Goal: Download file/media

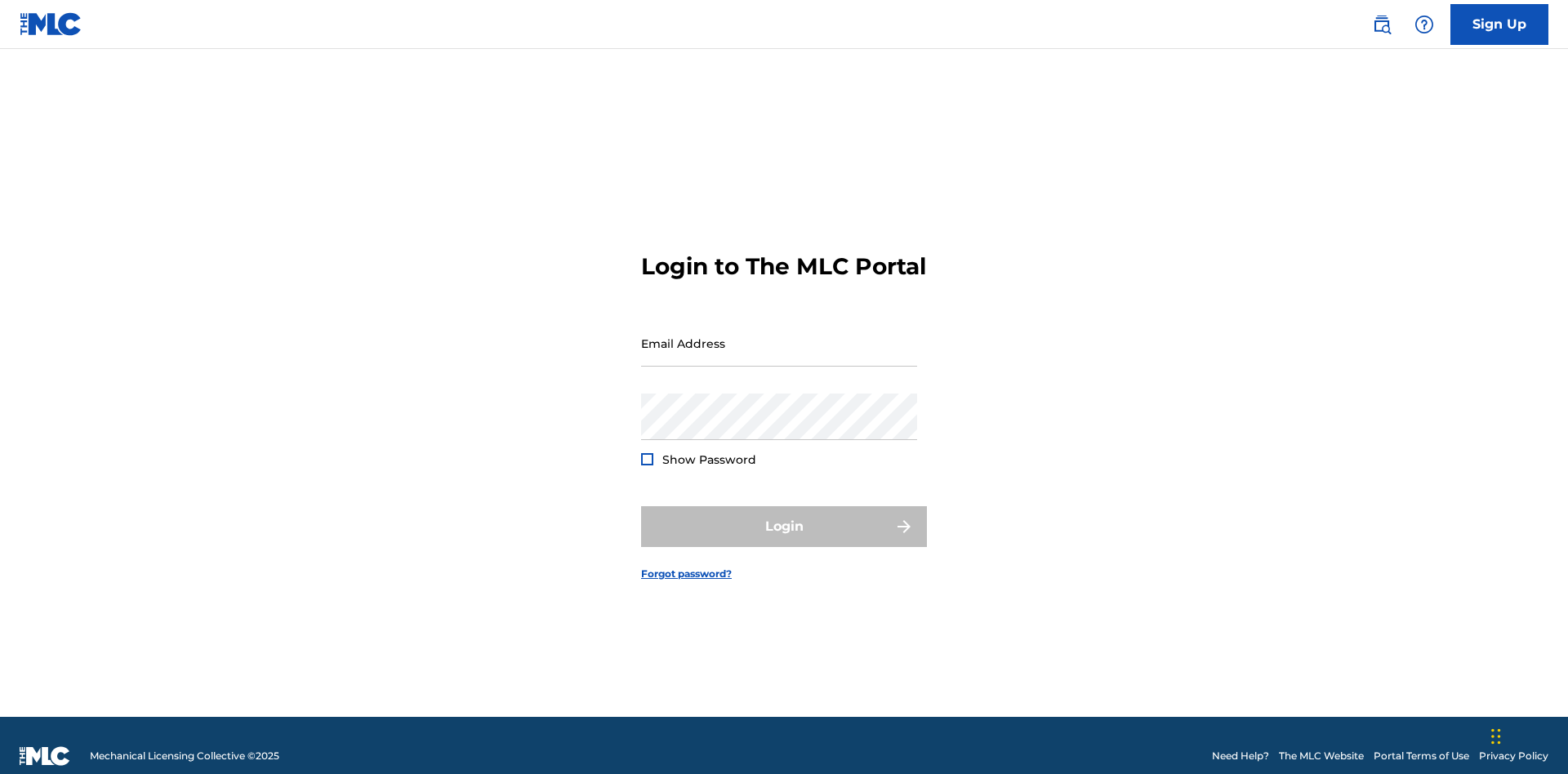
scroll to position [21, 0]
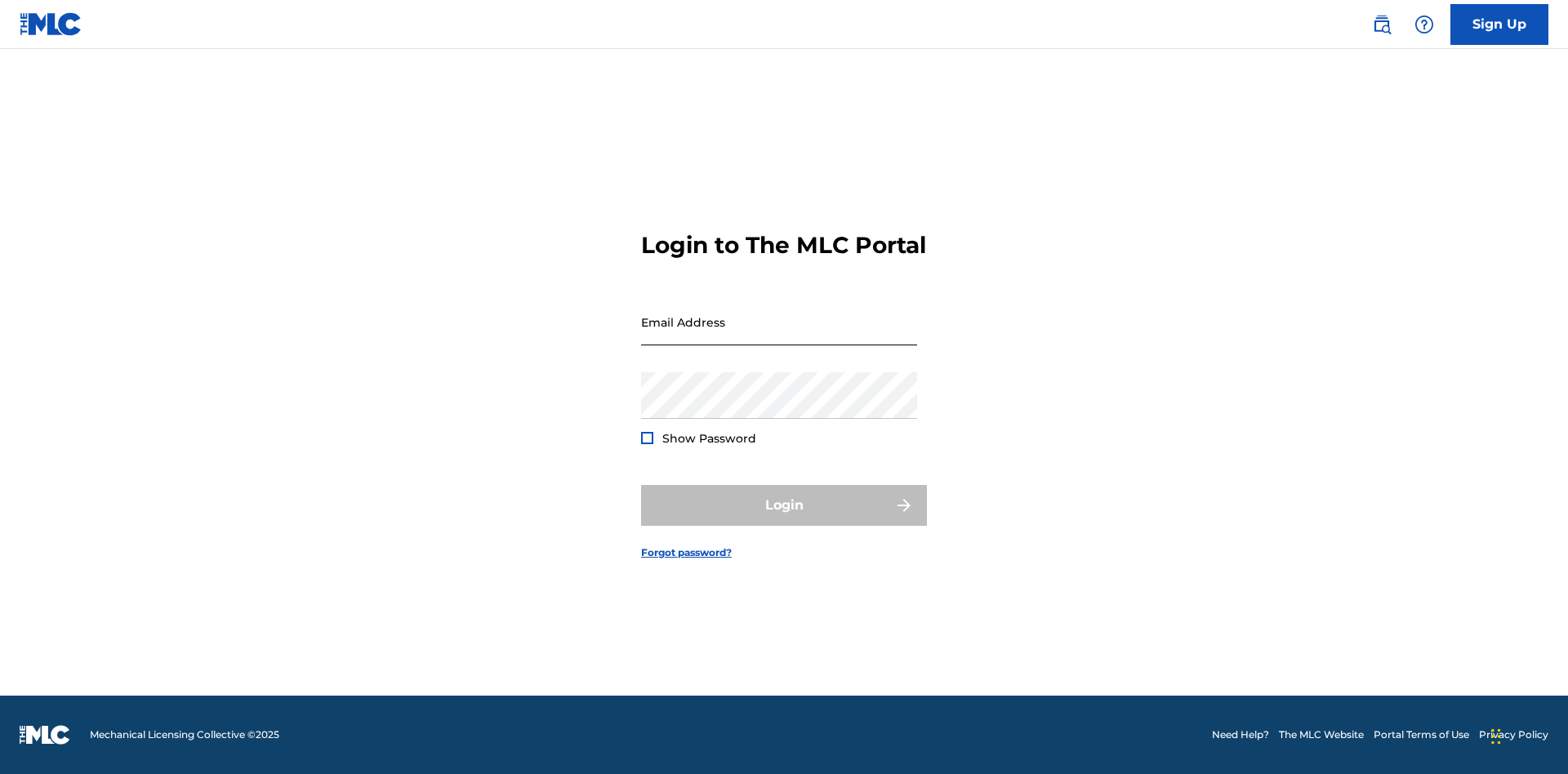
click at [779, 335] on input "Email Address" at bounding box center [779, 322] width 276 height 46
type input "[EMAIL_ADDRESS][DOMAIN_NAME]"
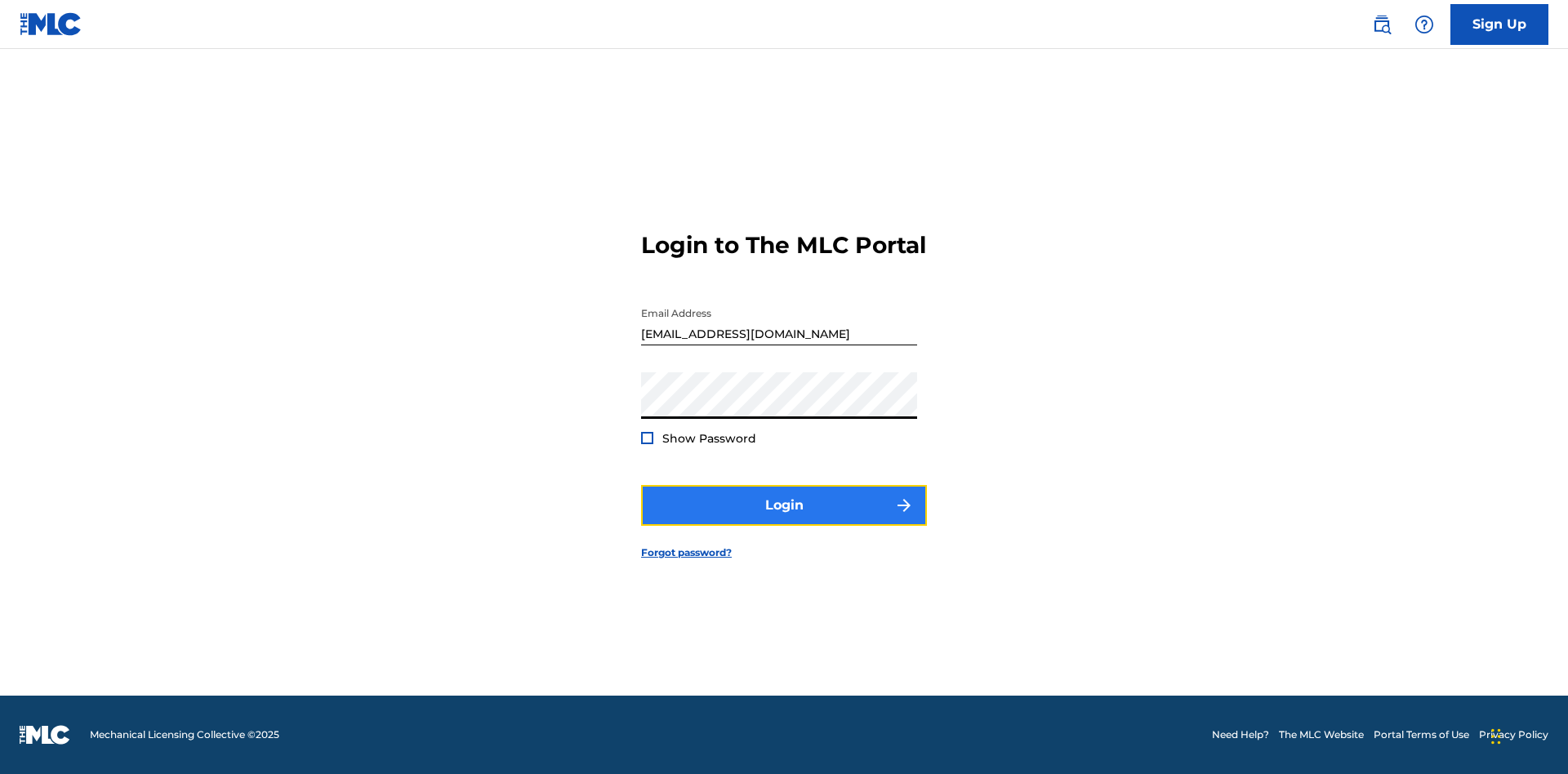
click at [784, 519] on button "Login" at bounding box center [784, 505] width 286 height 41
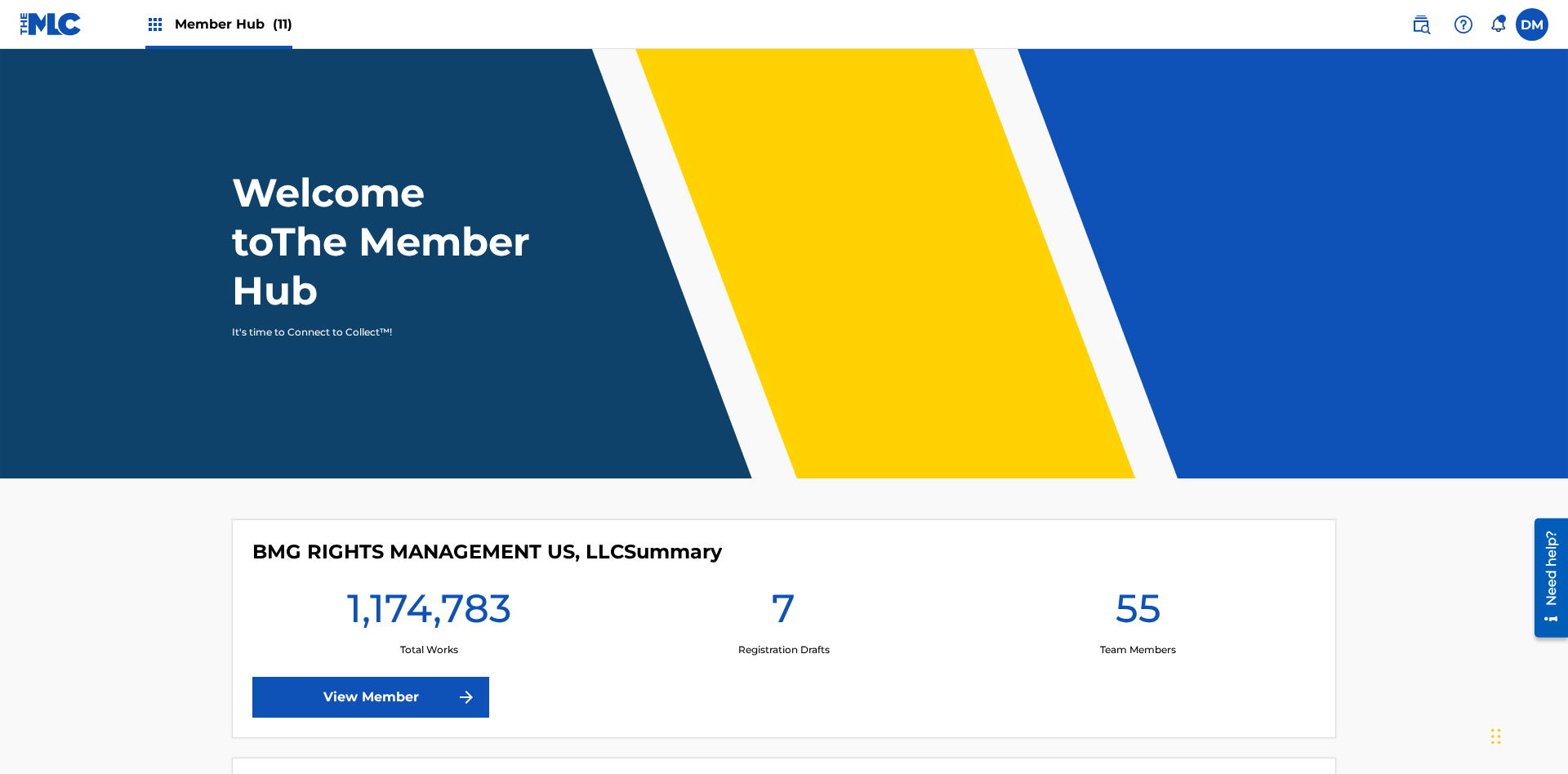
click at [218, 24] on span "Member Hub (11)" at bounding box center [234, 24] width 118 height 19
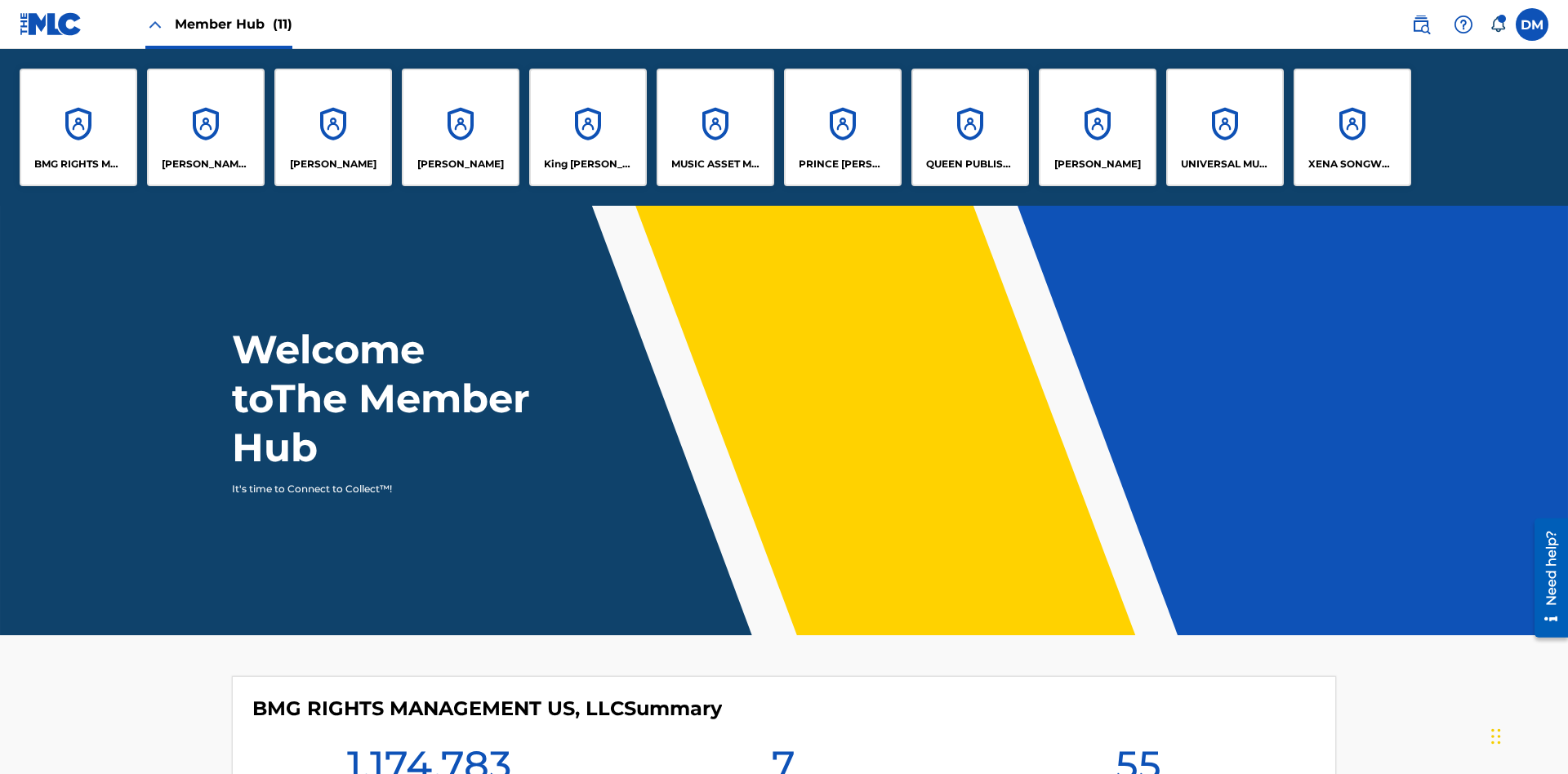
scroll to position [59, 0]
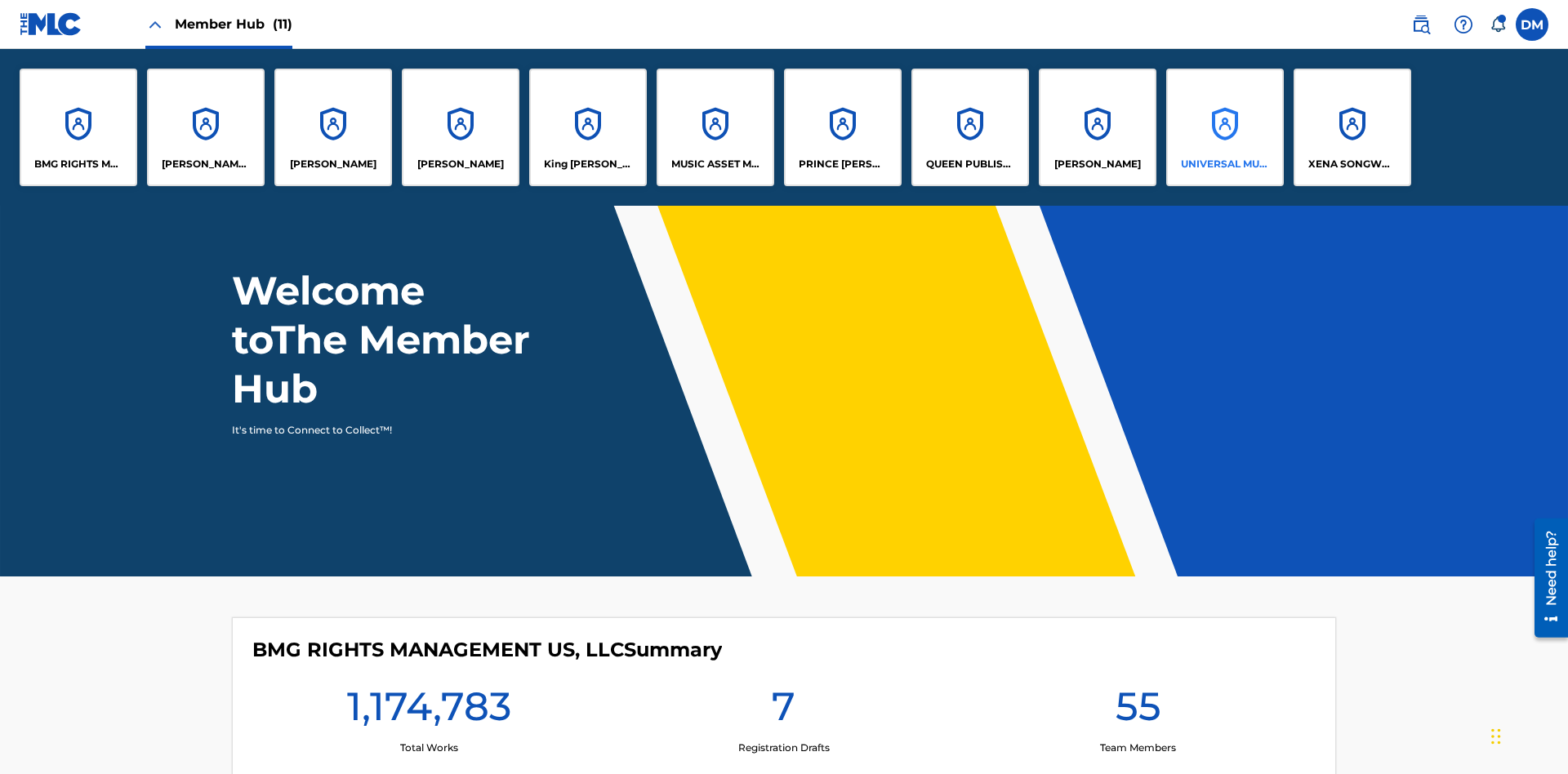
click at [1224, 164] on p "UNIVERSAL MUSIC PUB GROUP" at bounding box center [1225, 164] width 89 height 15
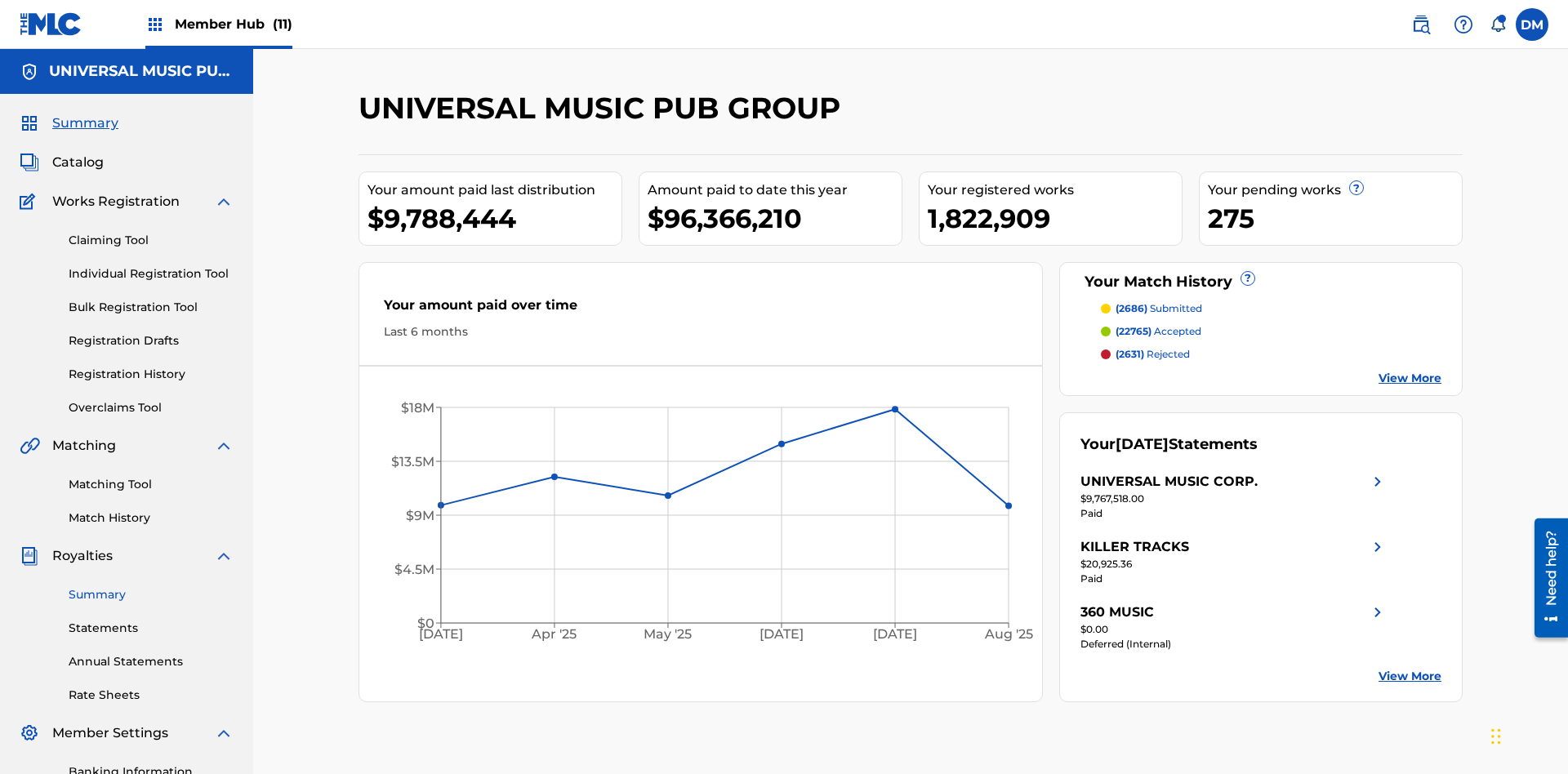
click at [151, 586] on link "Summary" at bounding box center [151, 595] width 165 height 17
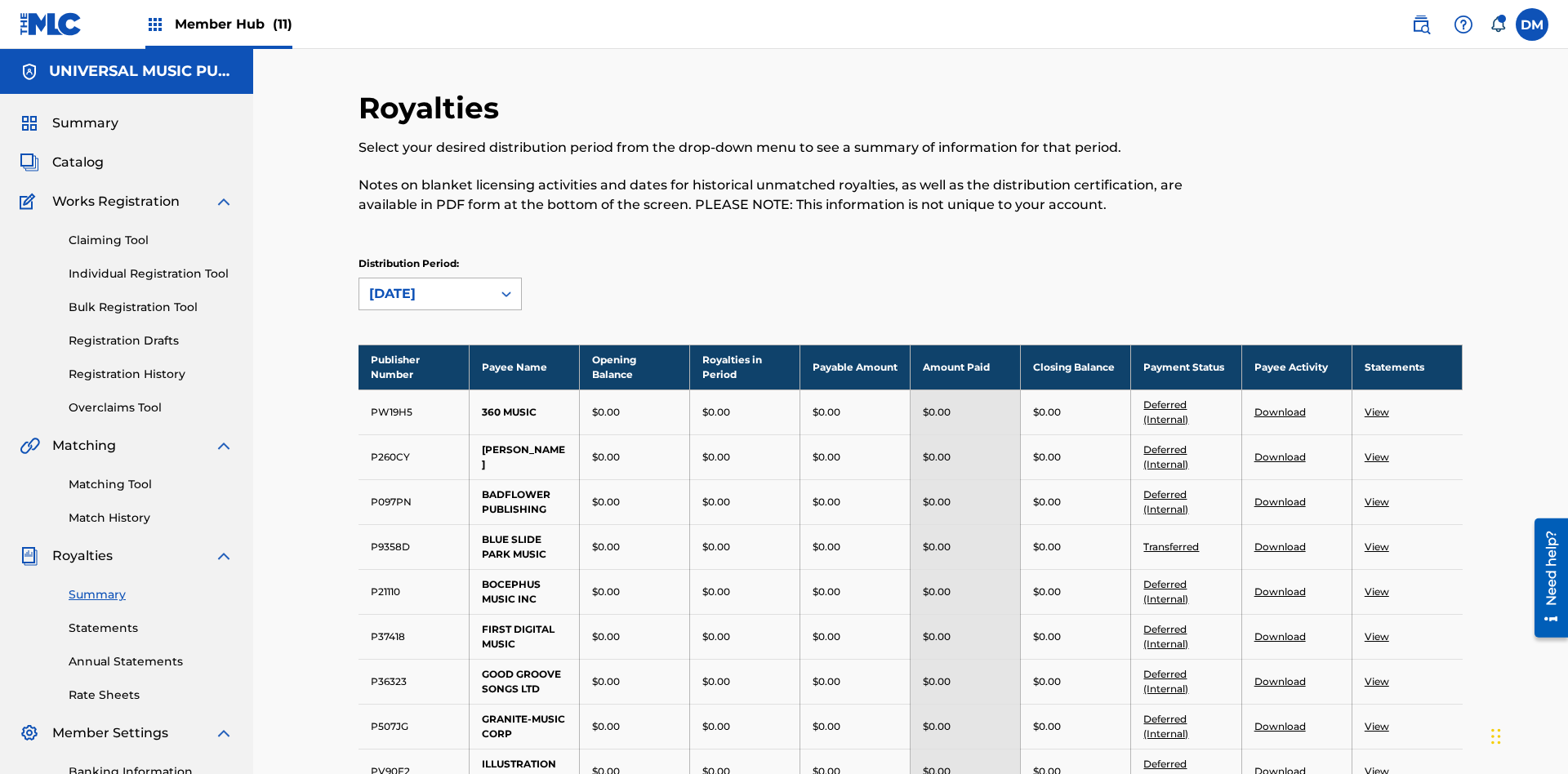
click at [425, 284] on div "[DATE]" at bounding box center [425, 294] width 112 height 20
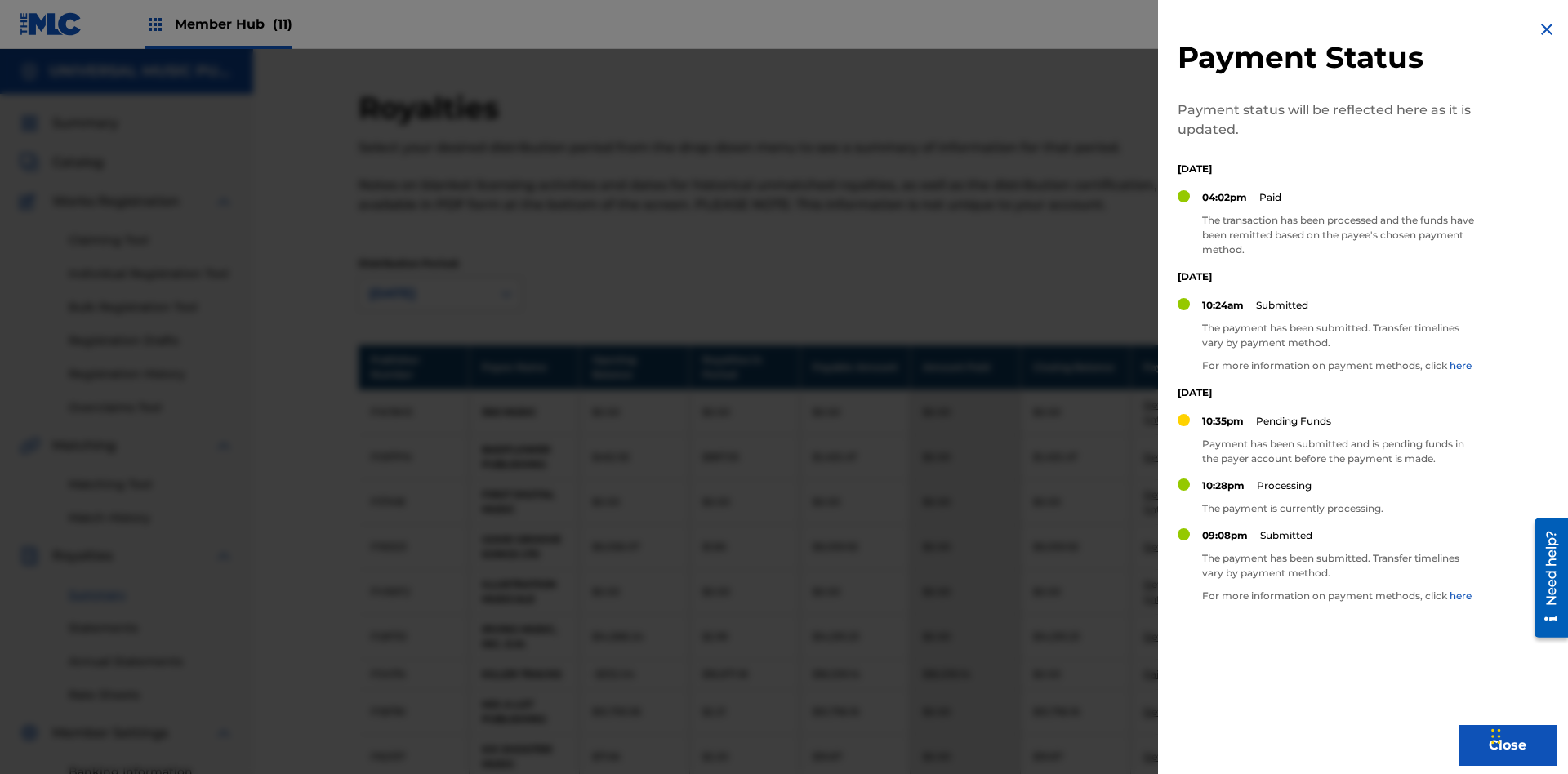
click at [1547, 29] on img at bounding box center [1547, 30] width 20 height 20
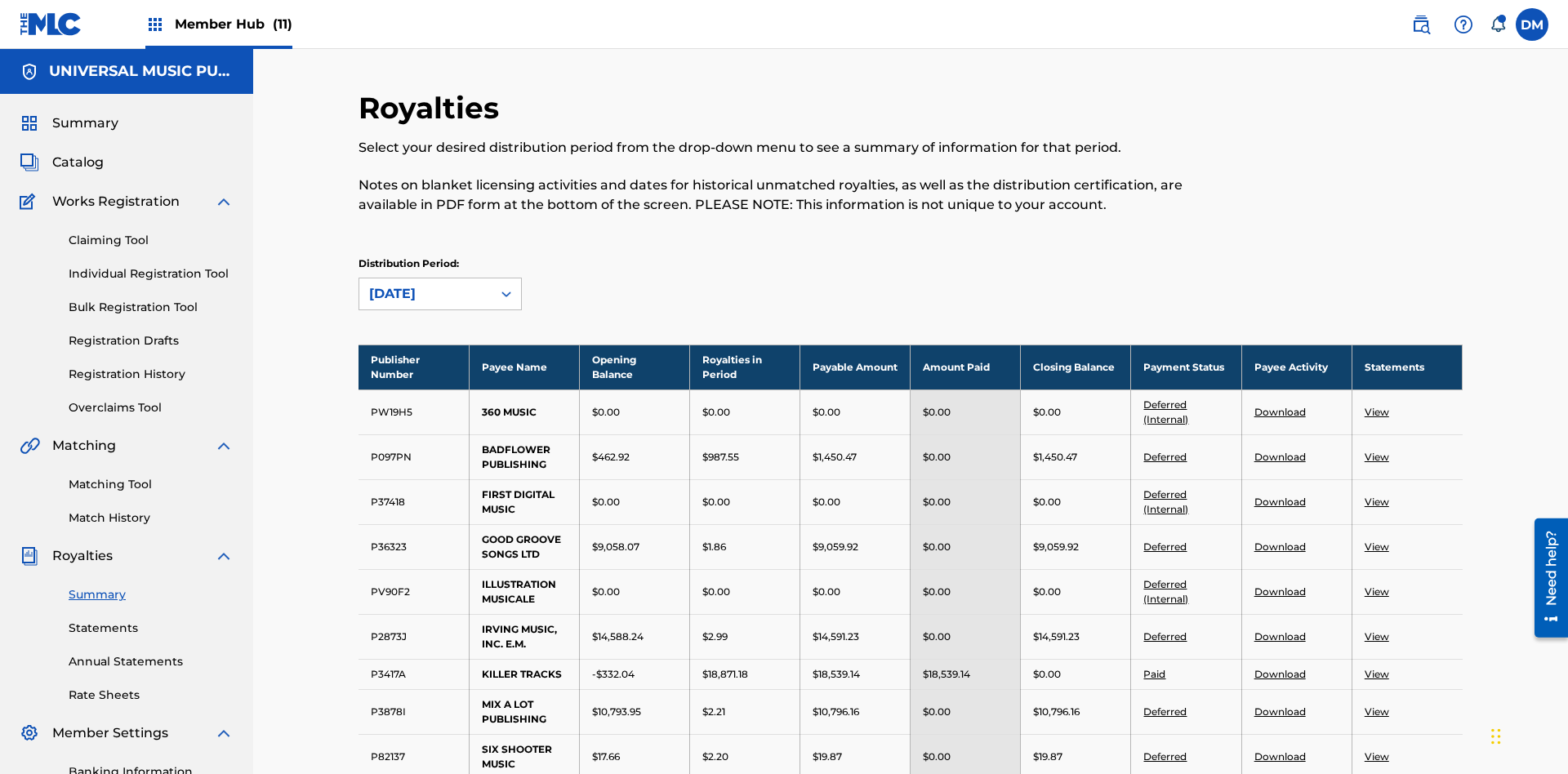
click at [1165, 630] on link "Deferred" at bounding box center [1165, 636] width 44 height 13
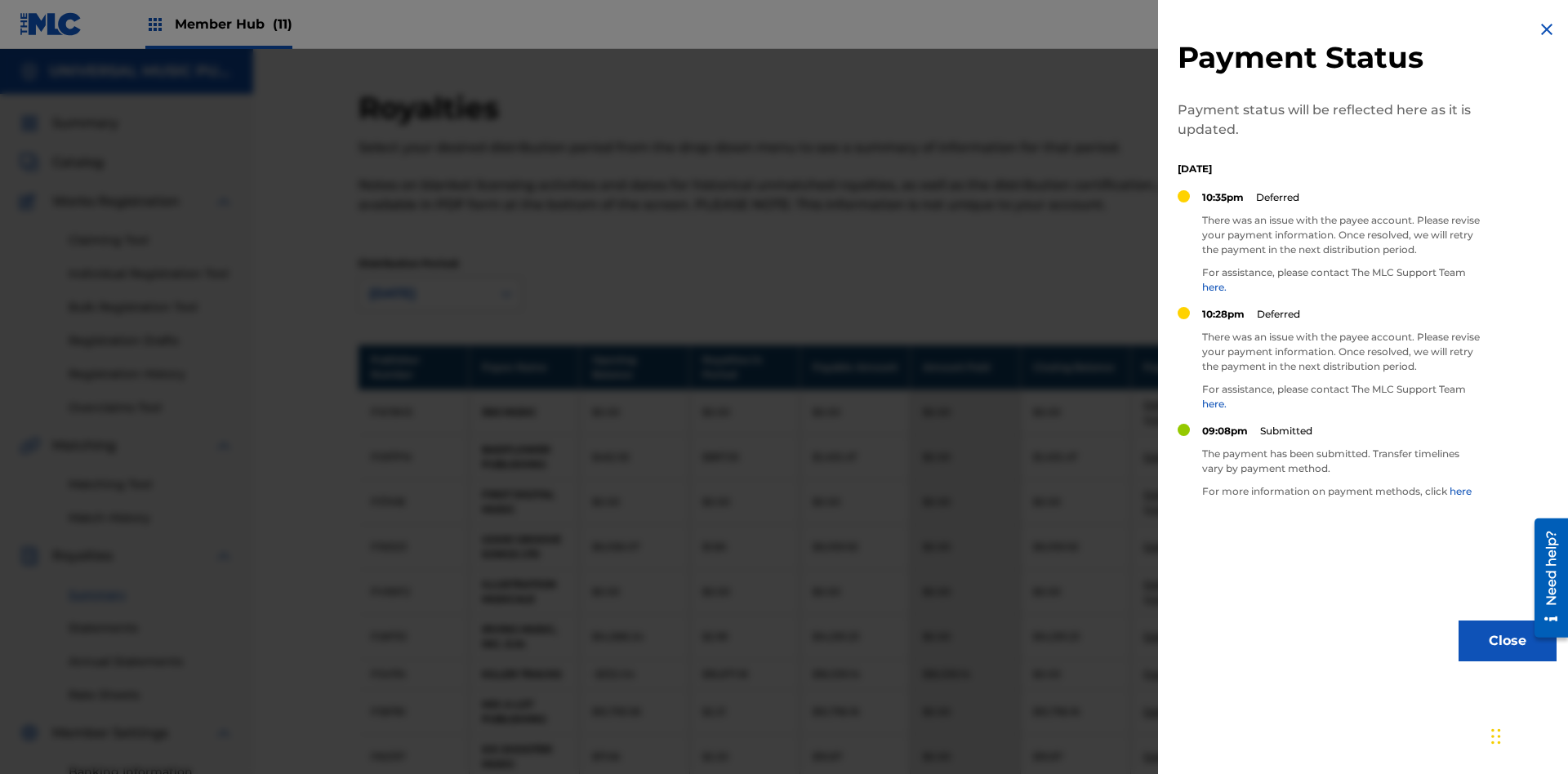
click at [1547, 29] on img at bounding box center [1547, 30] width 20 height 20
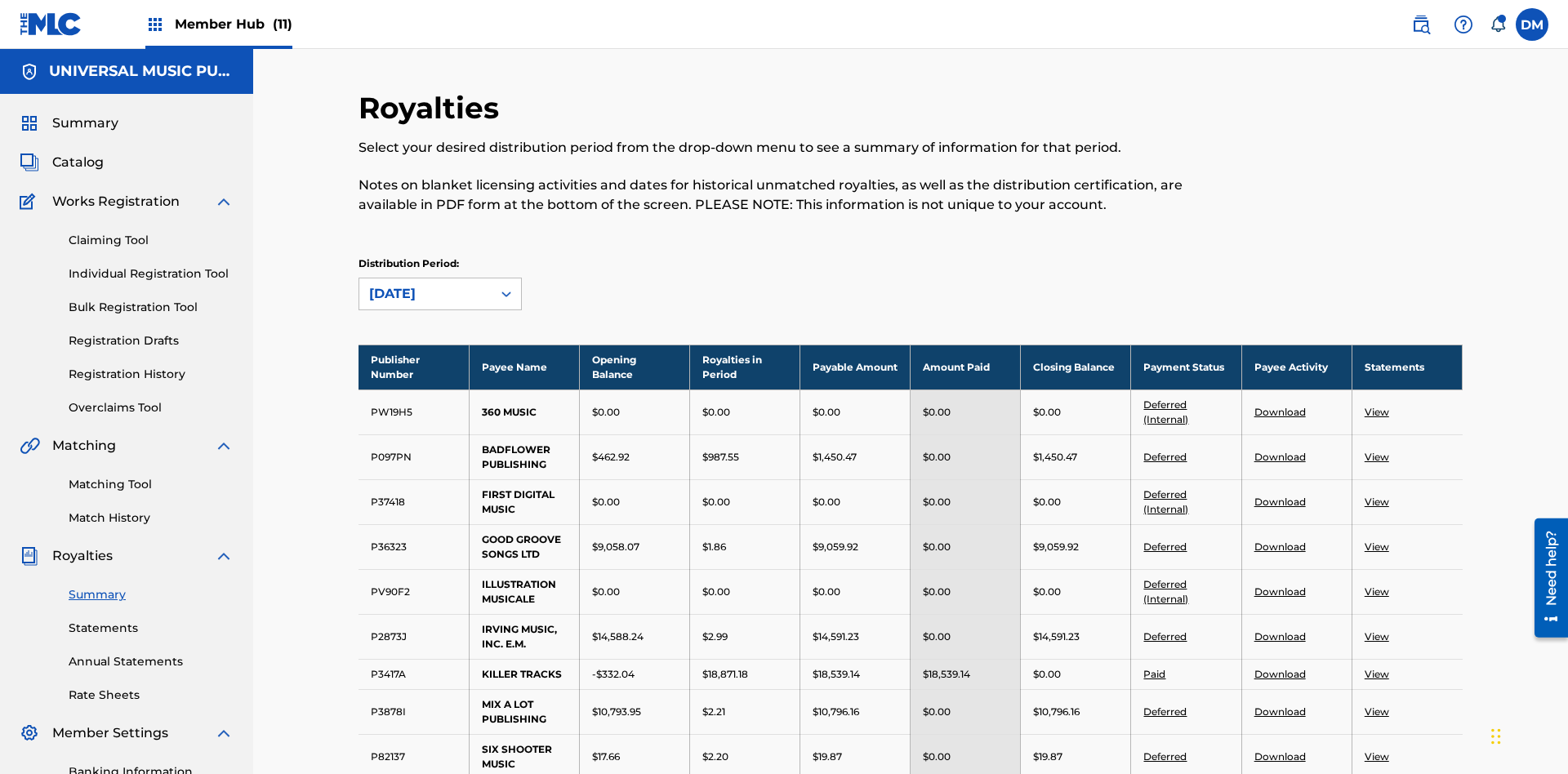
click at [1279, 540] on link "Download" at bounding box center [1280, 547] width 52 height 13
click at [1279, 750] on link "Download" at bounding box center [1280, 757] width 52 height 13
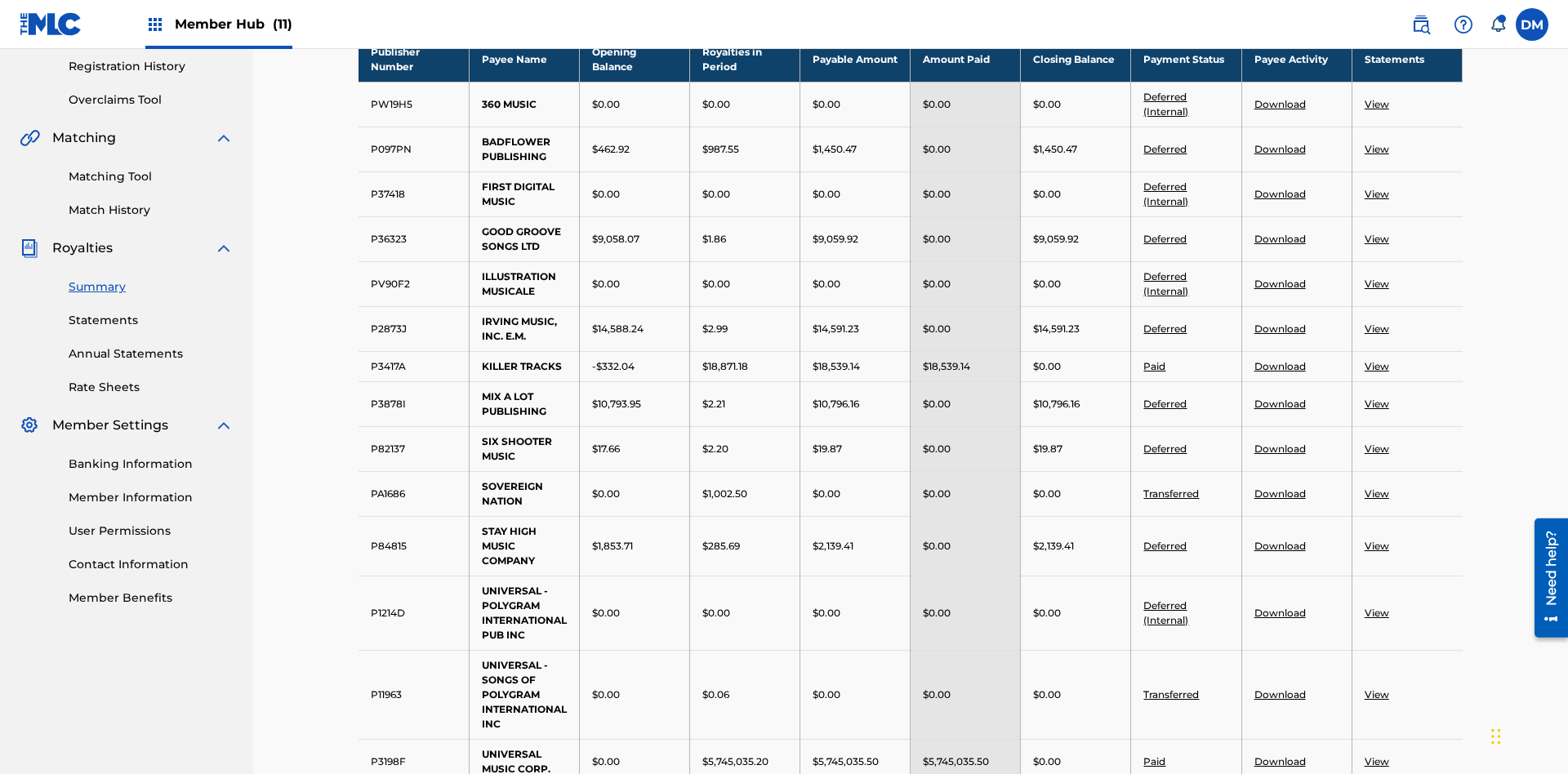
scroll to position [1081, 0]
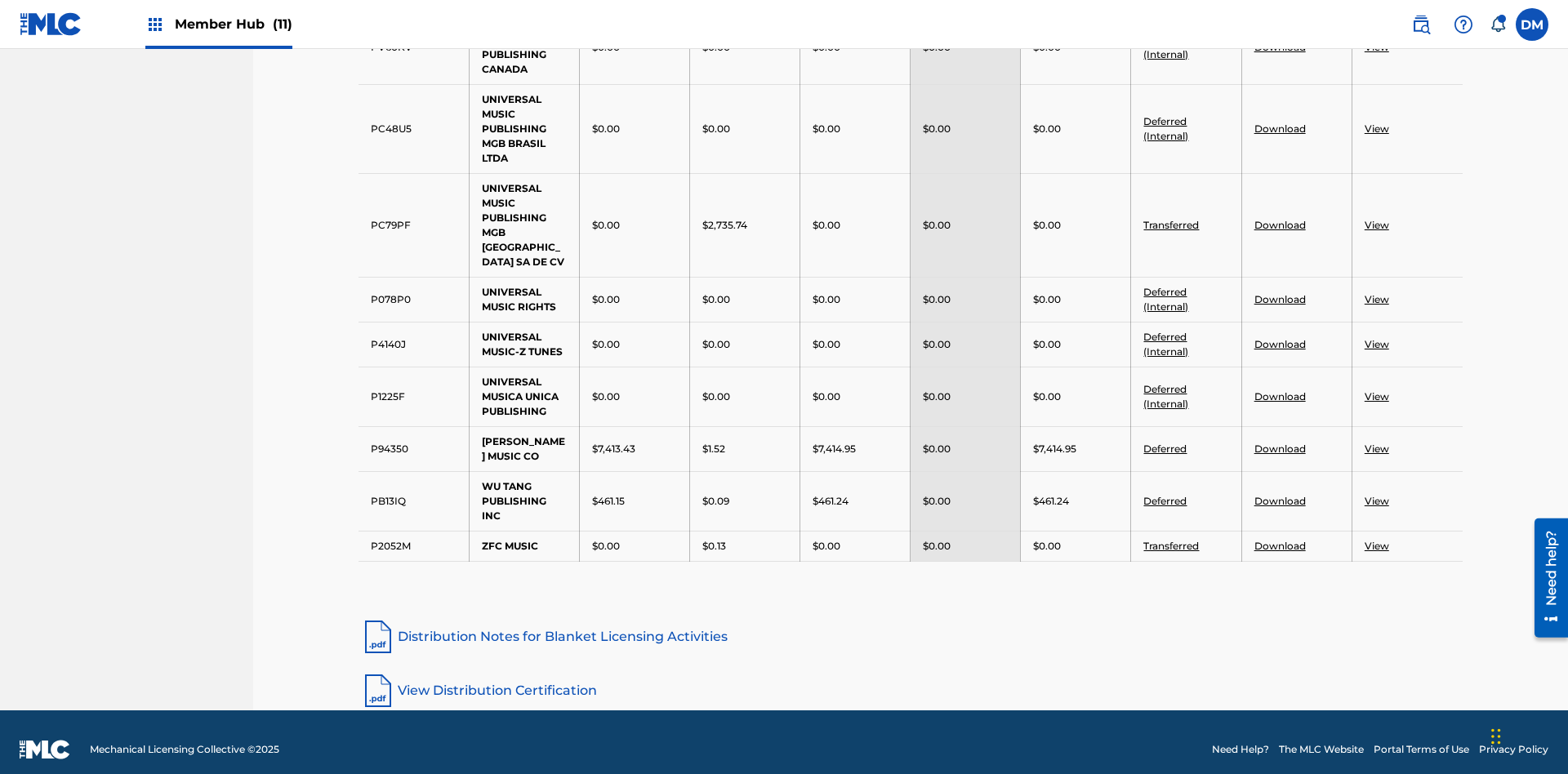
click at [1377, 391] on link "View" at bounding box center [1377, 397] width 24 height 13
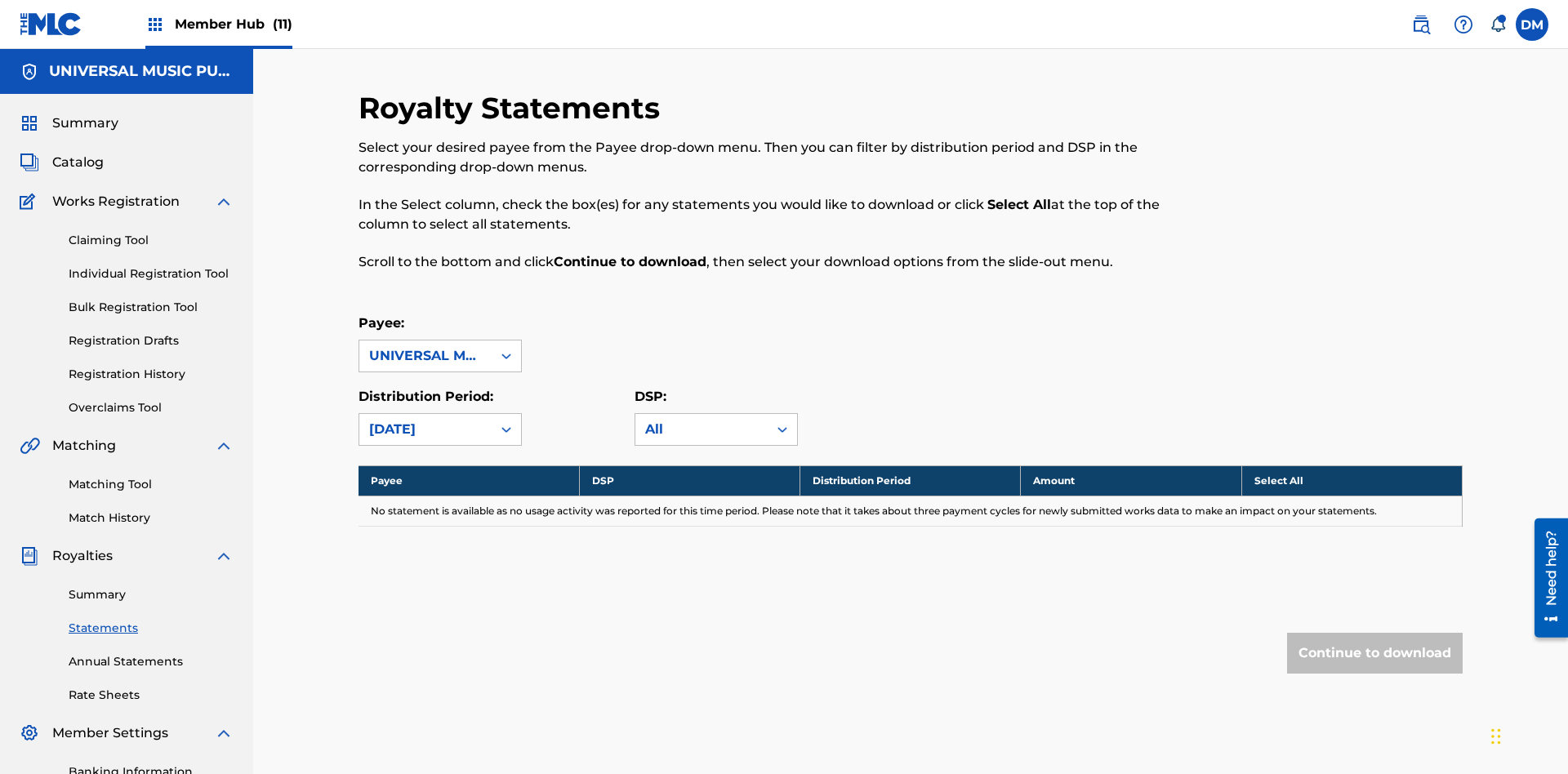
scroll to position [238, 0]
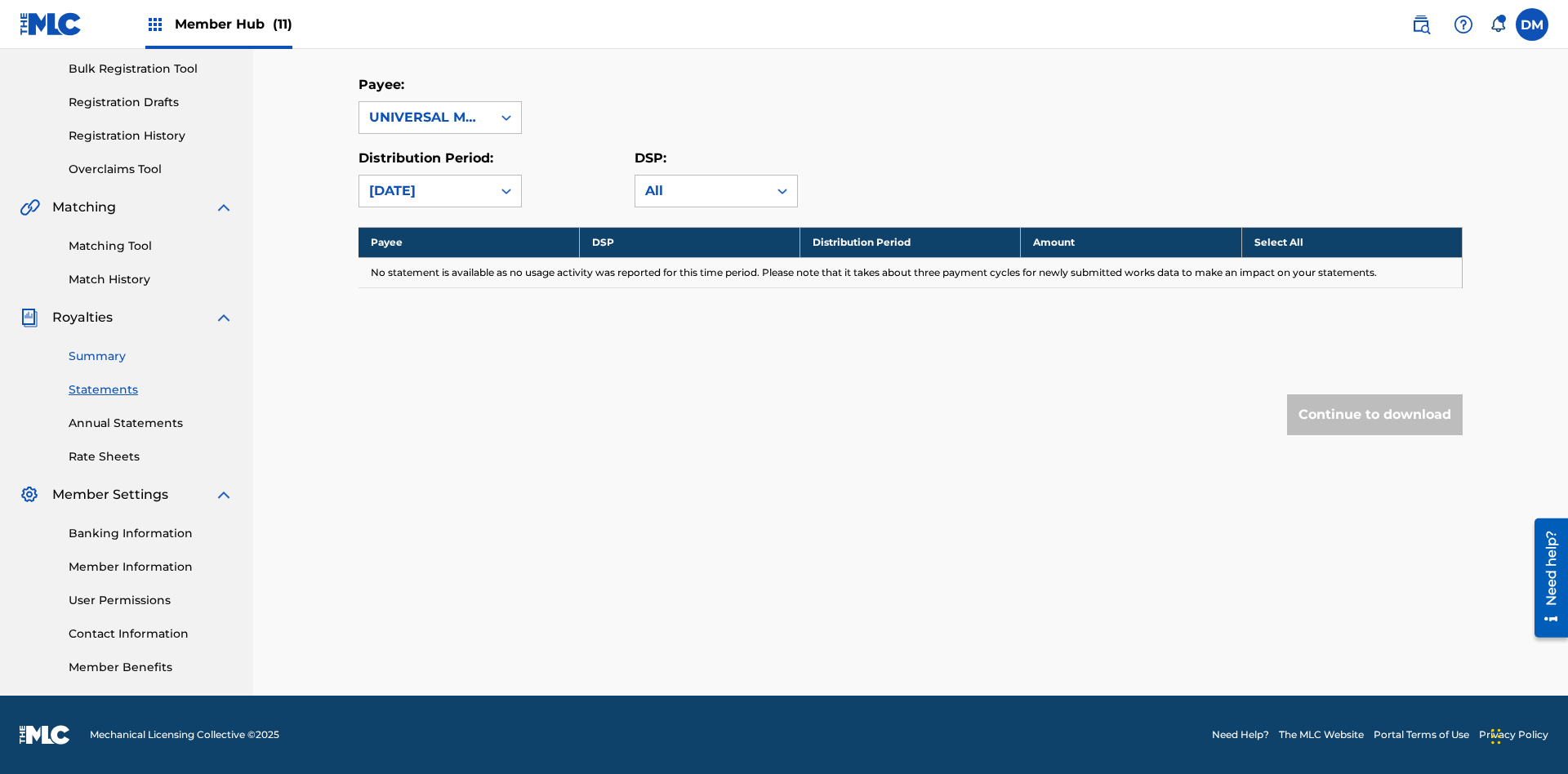
click at [151, 356] on link "Summary" at bounding box center [151, 356] width 165 height 17
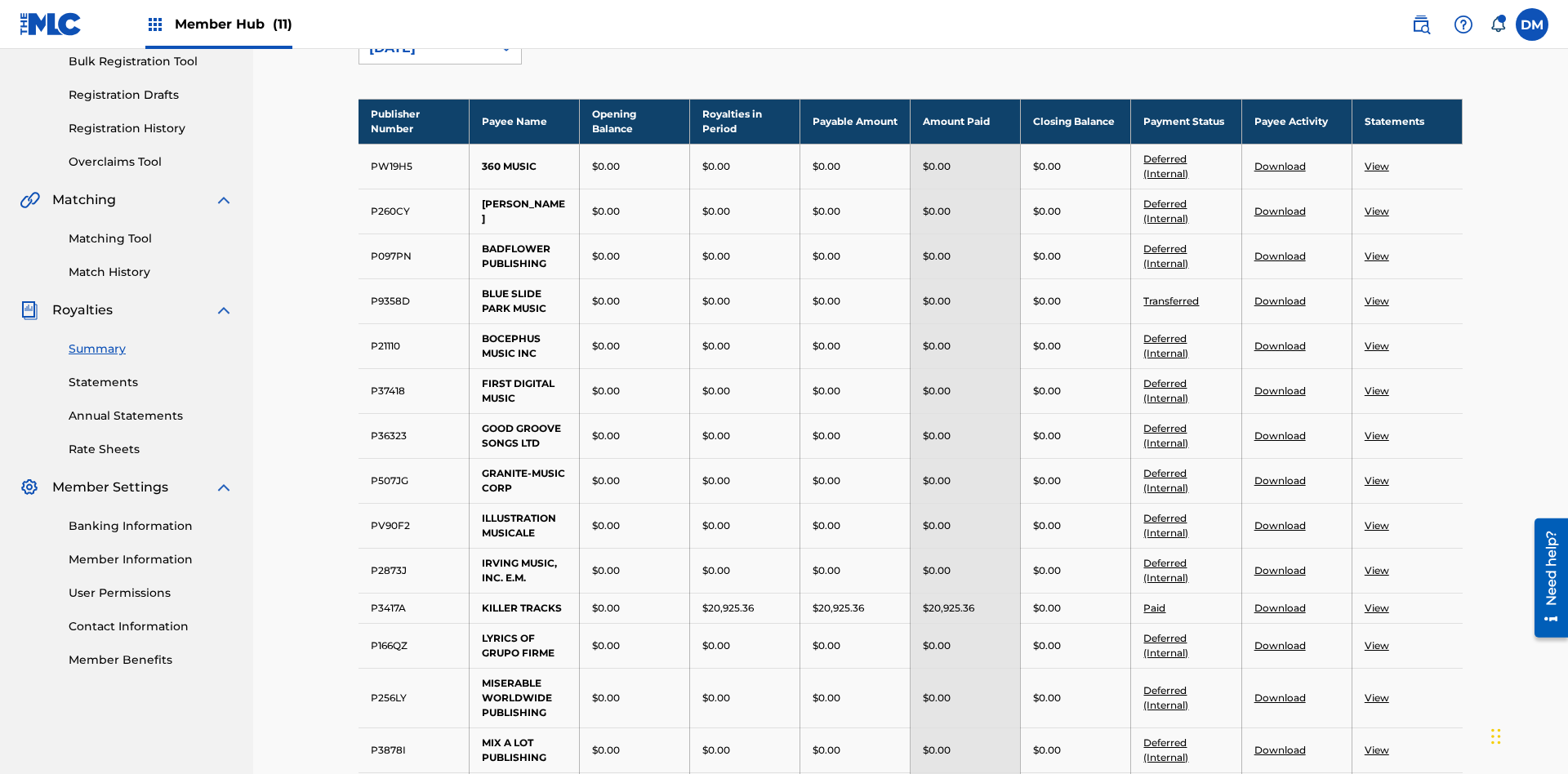
scroll to position [180, 0]
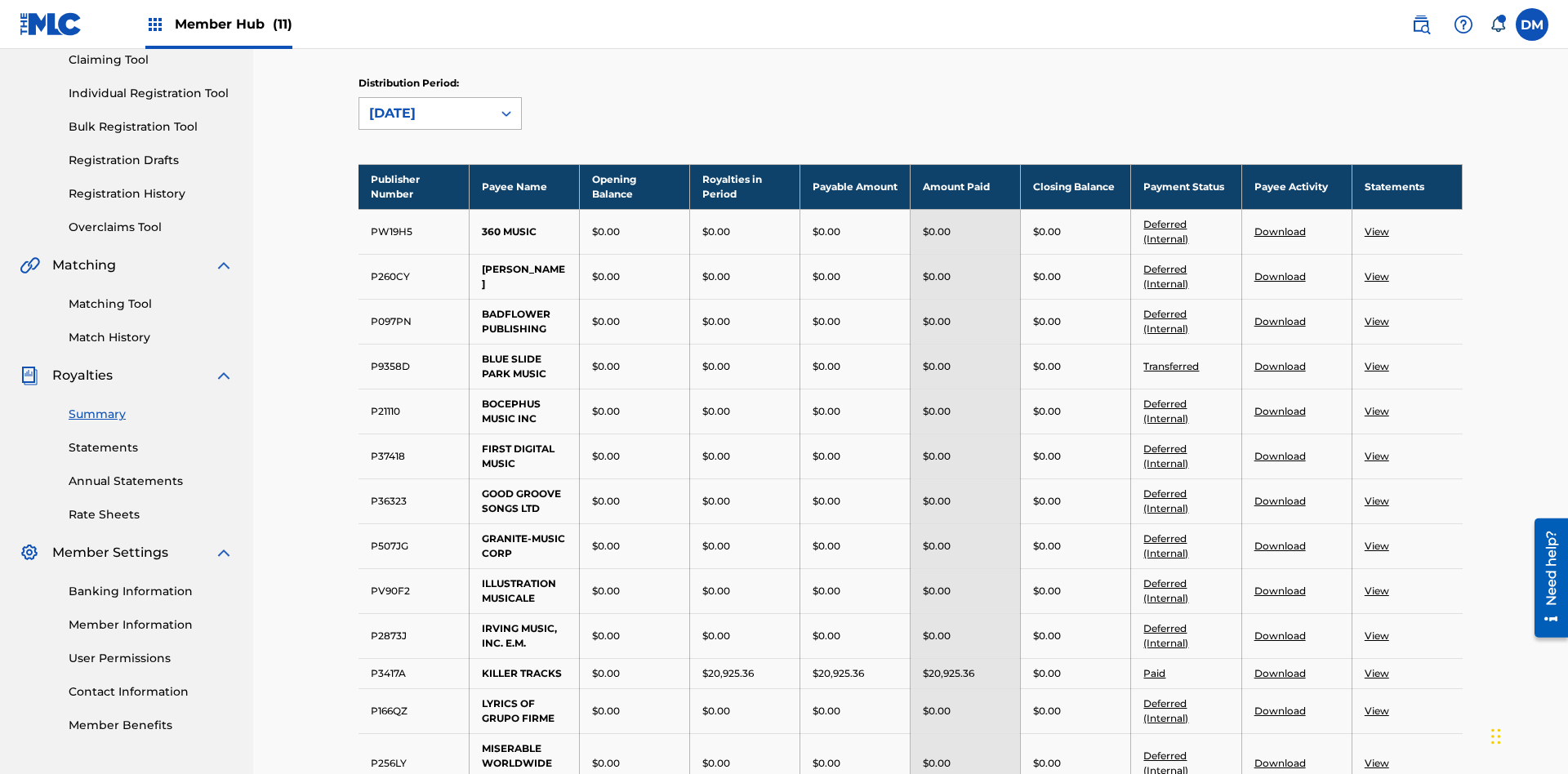
click at [425, 113] on div "[DATE]" at bounding box center [425, 113] width 112 height 20
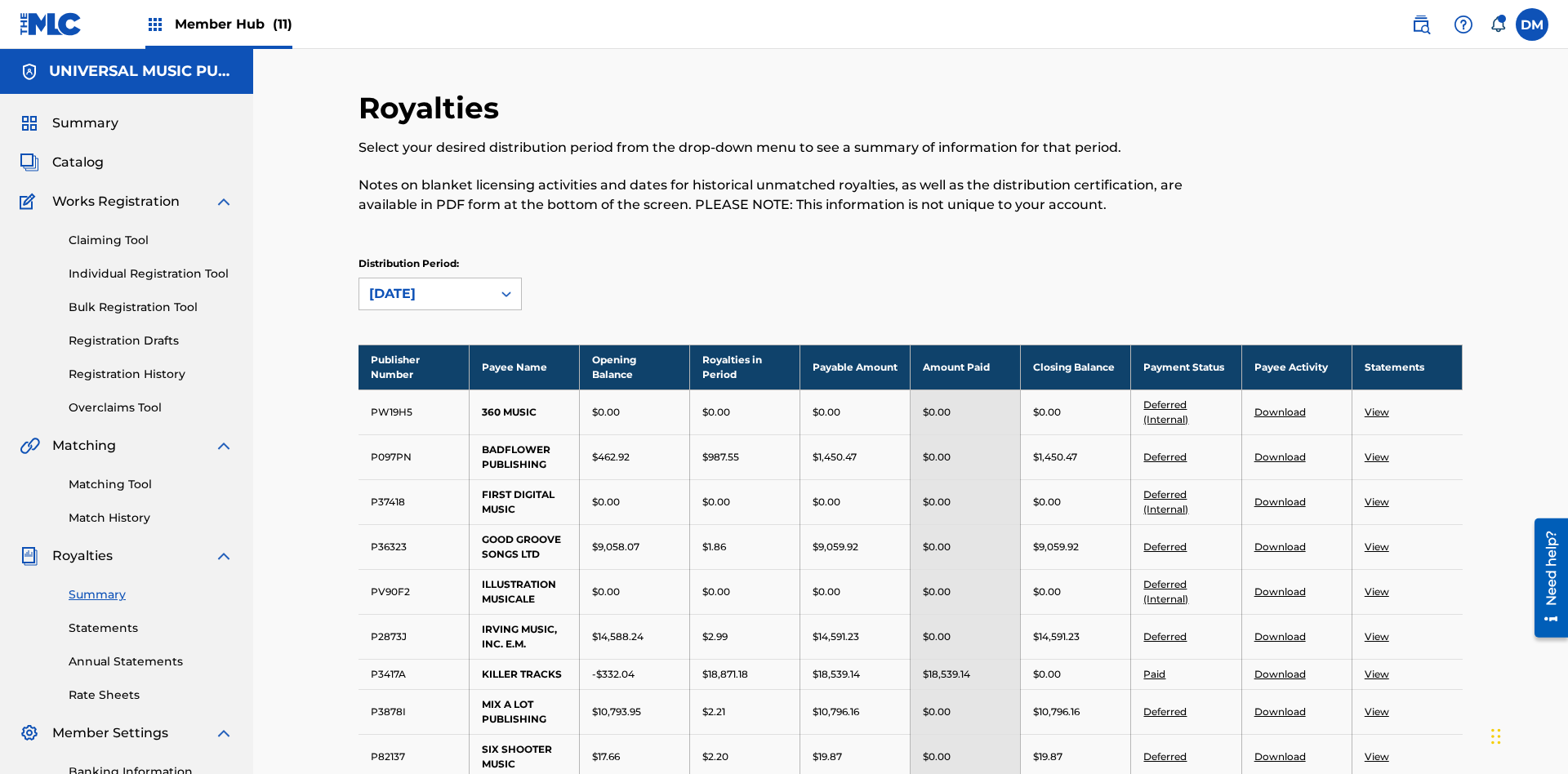
scroll to position [859, 0]
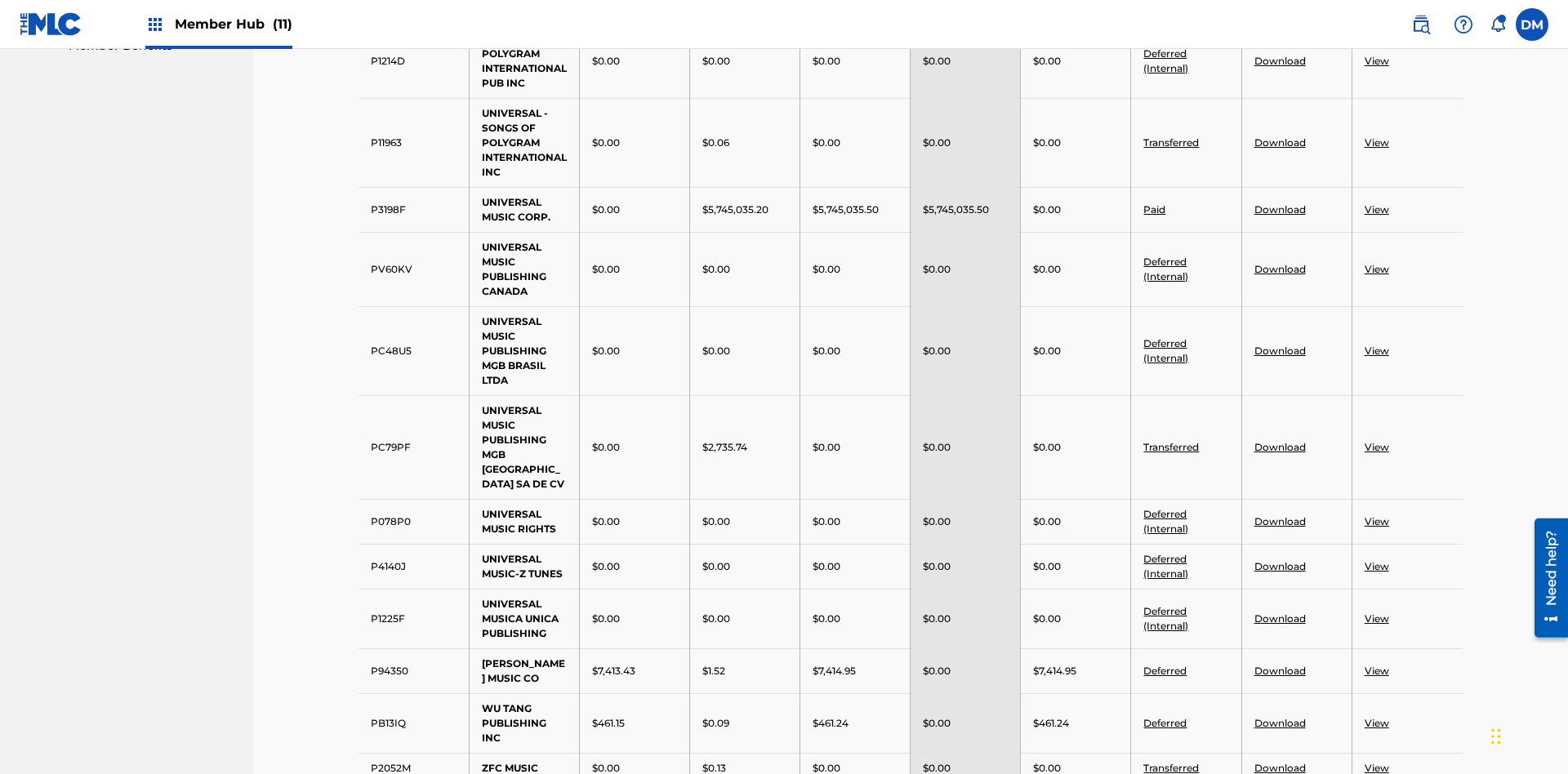
click at [1377, 136] on link "View" at bounding box center [1377, 142] width 24 height 13
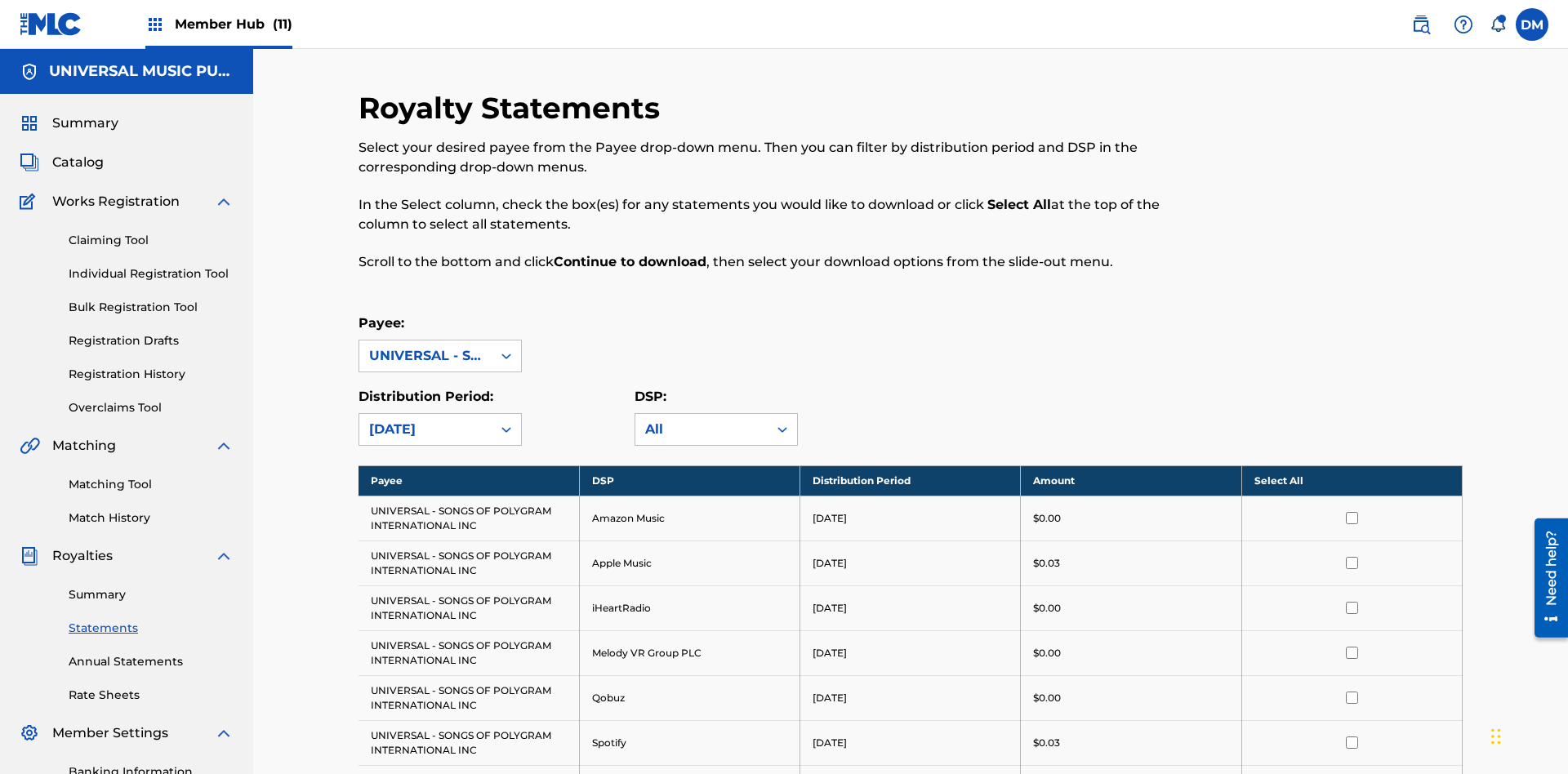
scroll to position [372, 0]
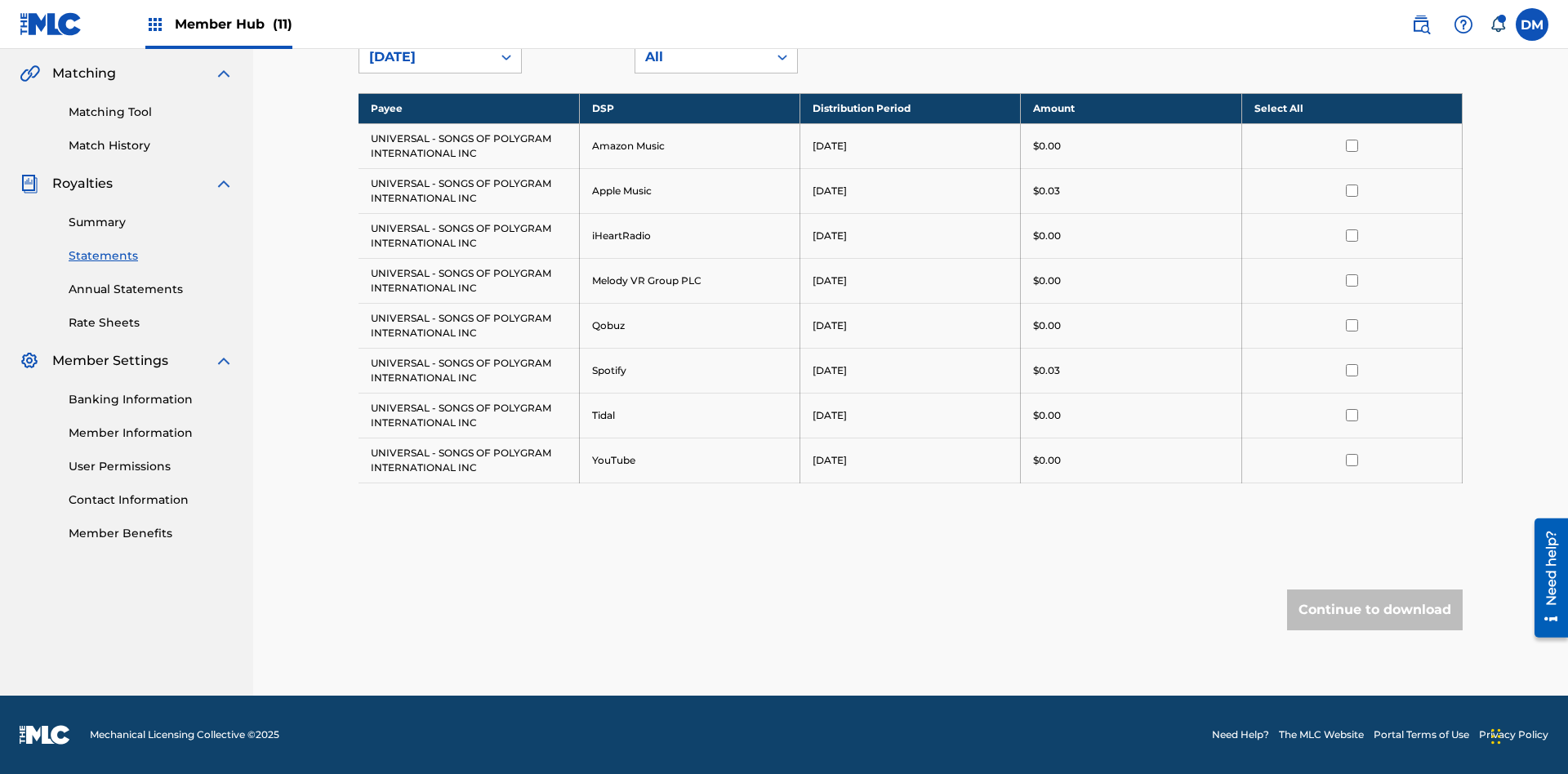
click at [1352, 145] on input "checkbox" at bounding box center [1352, 146] width 13 height 13
click at [1352, 190] on input "checkbox" at bounding box center [1352, 191] width 13 height 13
click at [1352, 235] on input "checkbox" at bounding box center [1352, 236] width 13 height 13
click at [1352, 280] on input "checkbox" at bounding box center [1352, 281] width 13 height 13
click at [1352, 324] on input "checkbox" at bounding box center [1352, 325] width 13 height 13
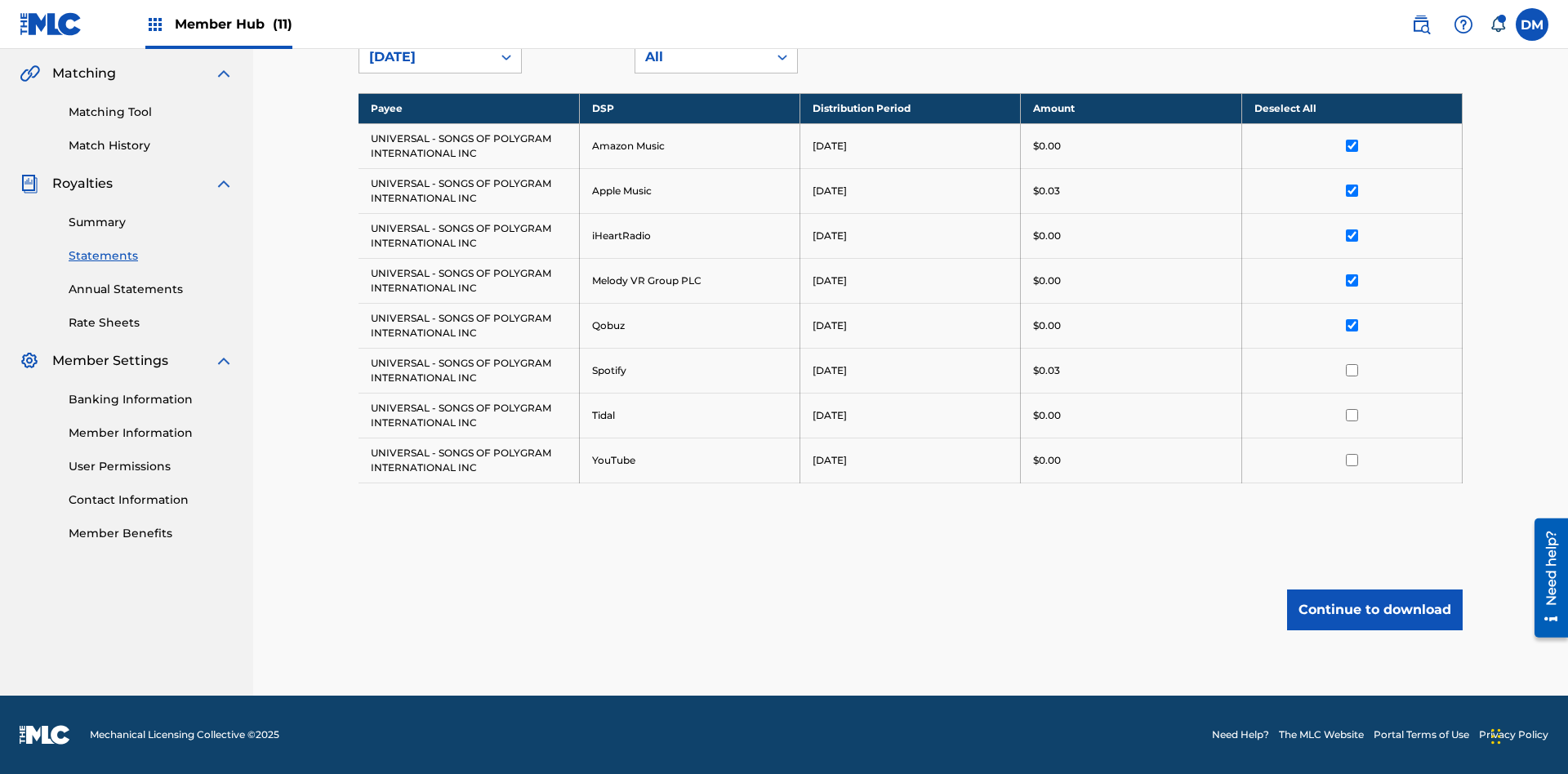
click at [1352, 370] on input "checkbox" at bounding box center [1352, 371] width 13 height 13
click at [1352, 415] on input "checkbox" at bounding box center [1352, 415] width 13 height 13
click at [1352, 460] on input "checkbox" at bounding box center [1352, 460] width 13 height 13
click at [1375, 609] on button "Continue to download" at bounding box center [1375, 609] width 176 height 41
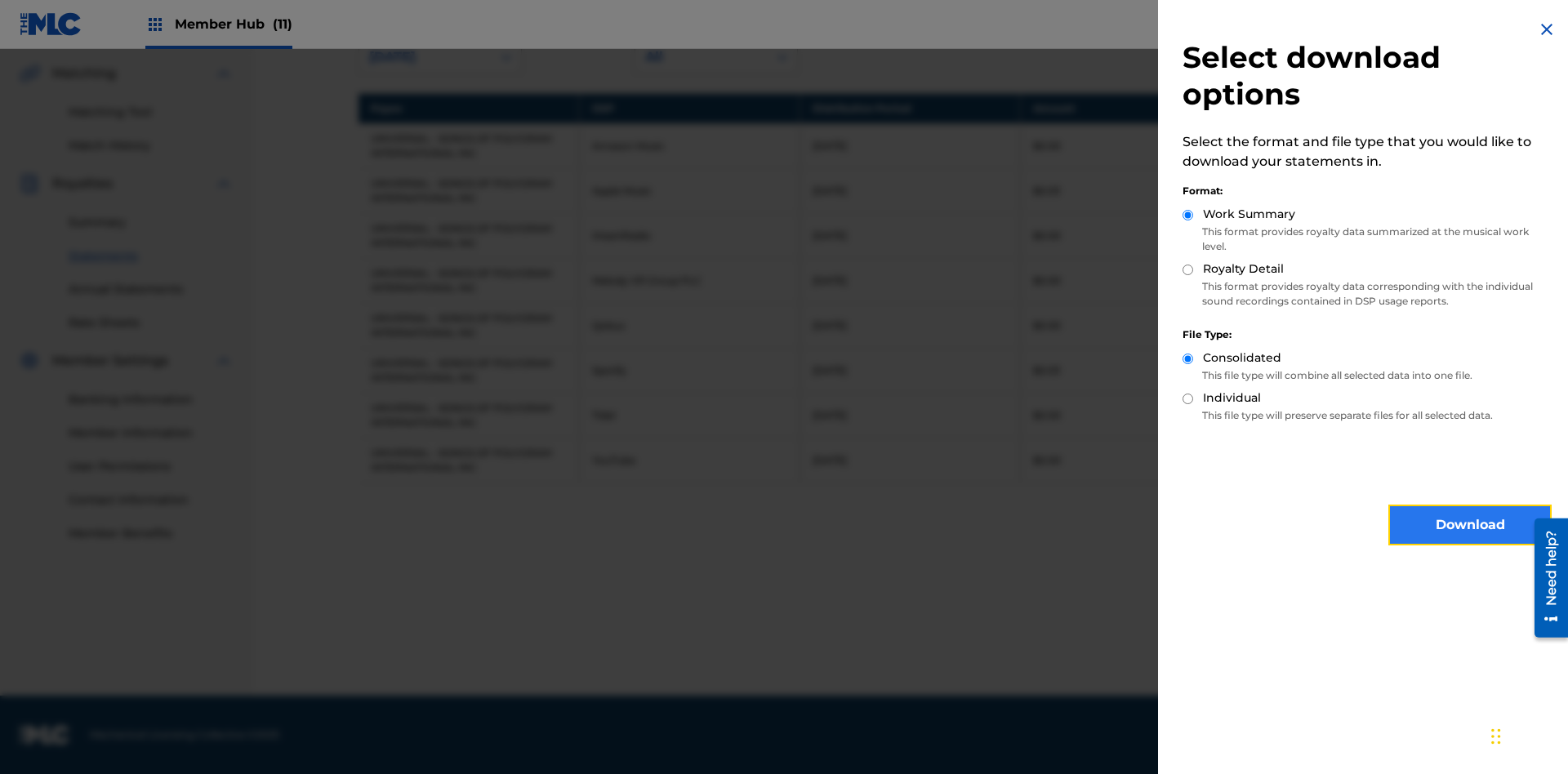
click at [1470, 525] on button "Download" at bounding box center [1470, 525] width 163 height 41
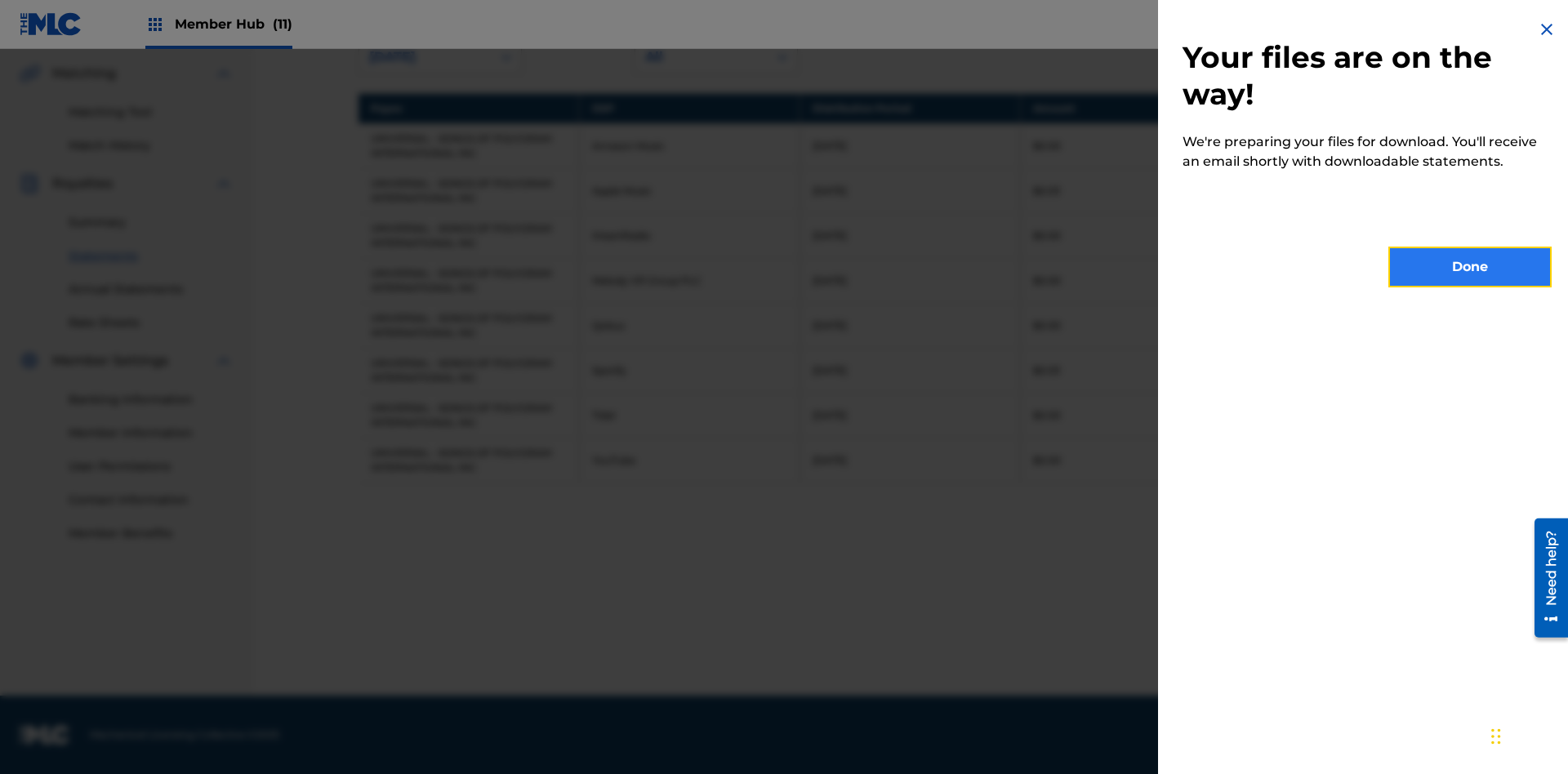
click at [1470, 267] on button "Done" at bounding box center [1470, 266] width 163 height 41
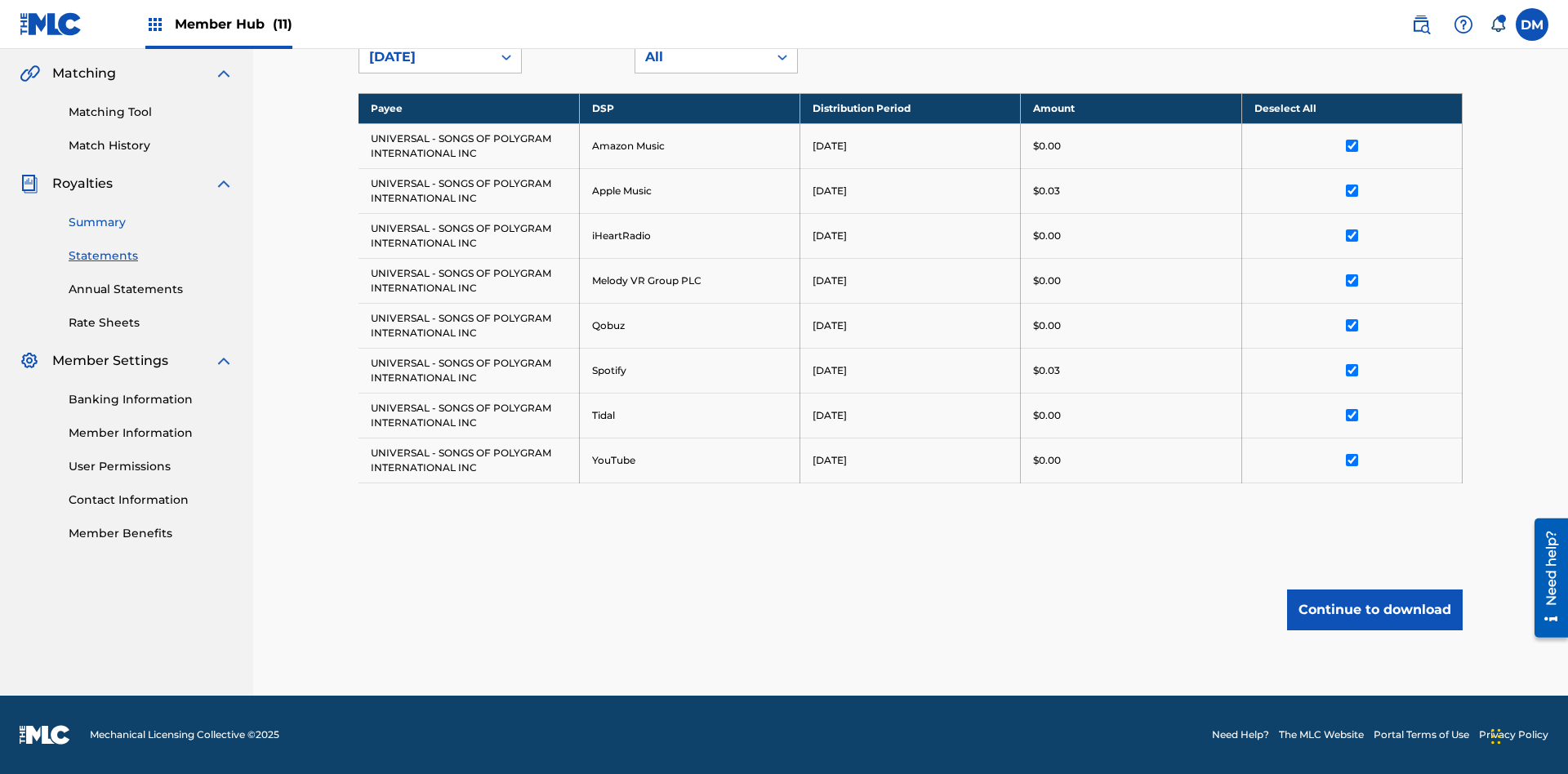
click at [151, 222] on link "Summary" at bounding box center [151, 222] width 165 height 17
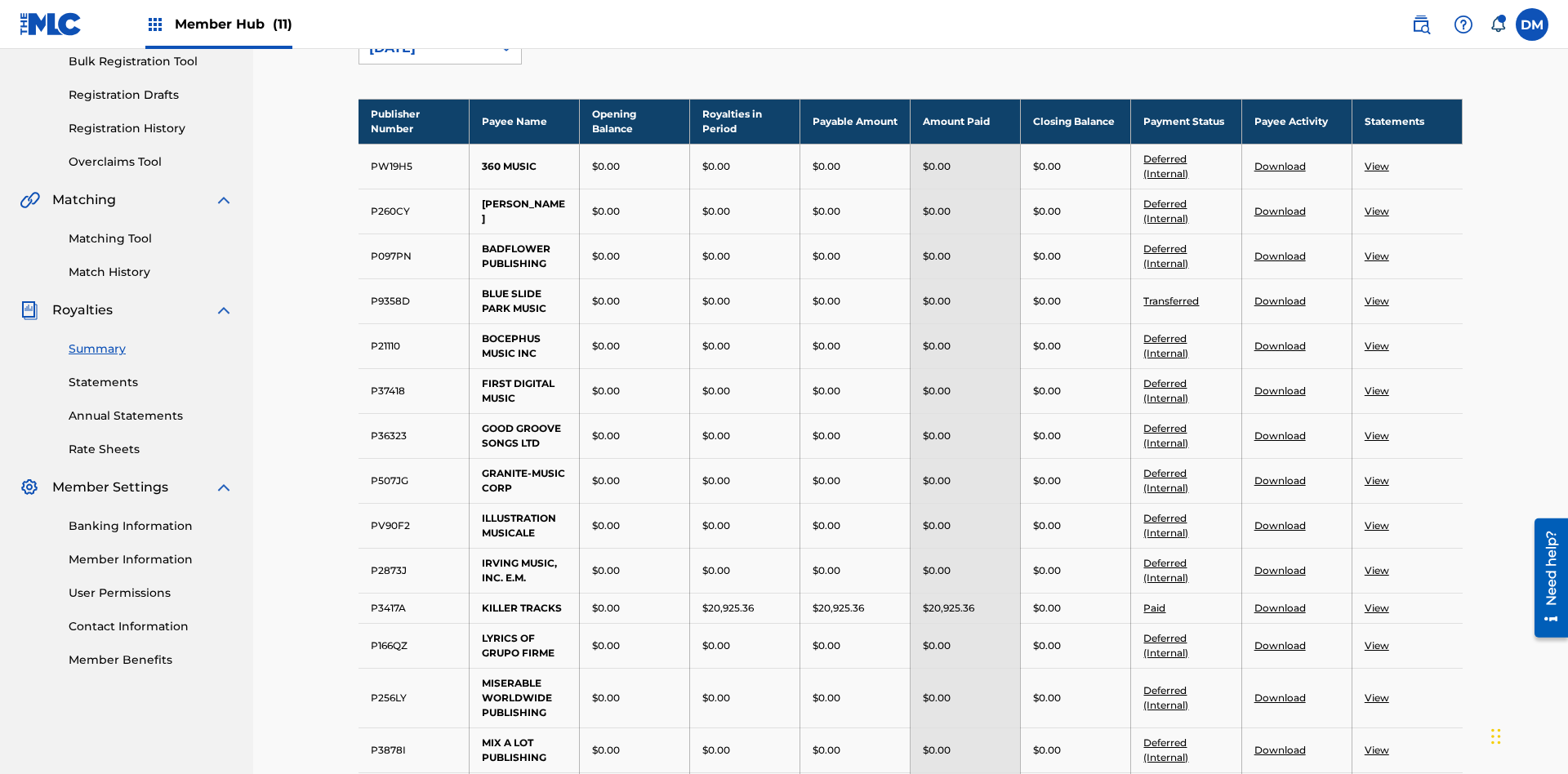
scroll to position [180, 0]
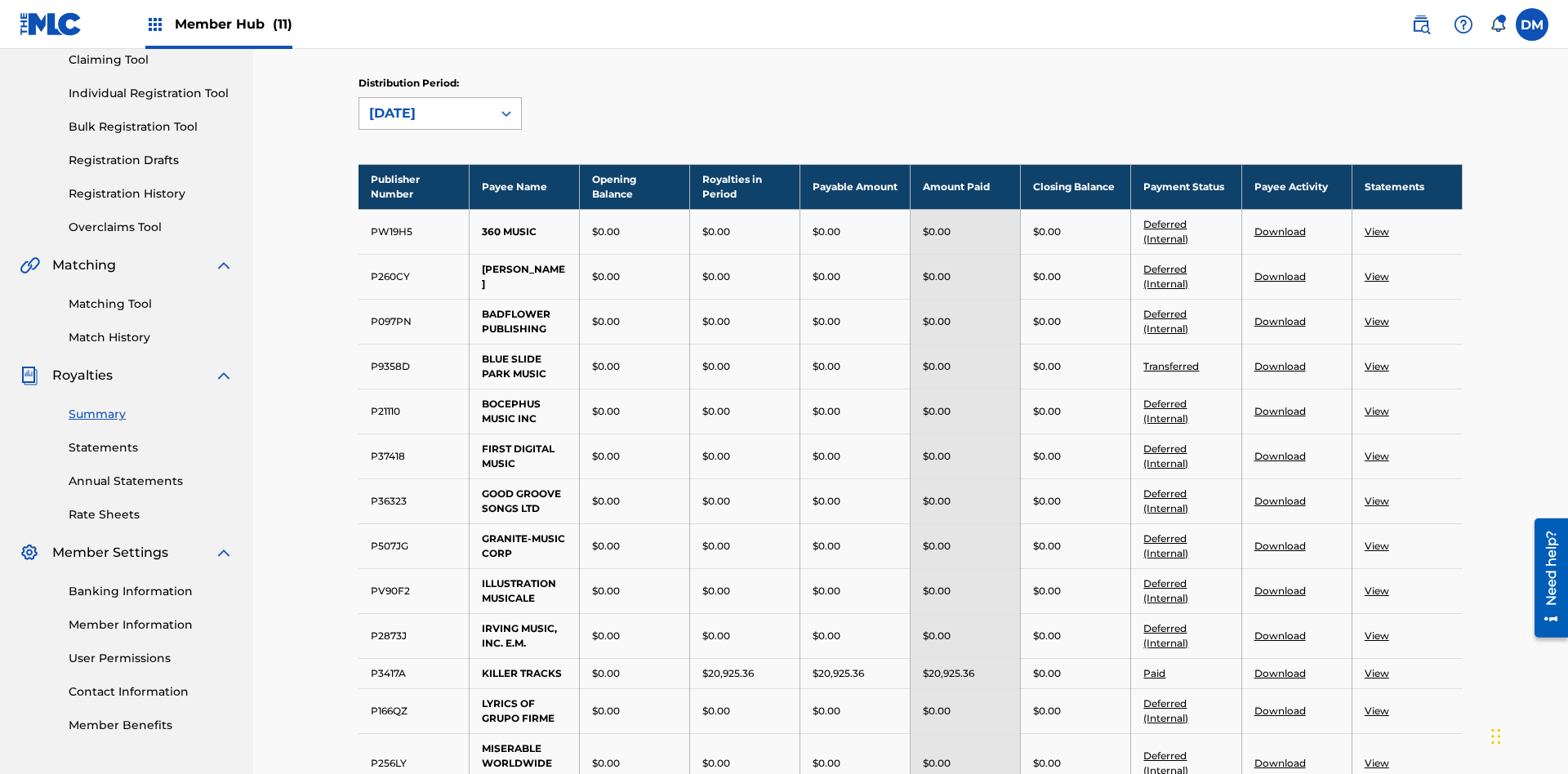
click at [425, 113] on div "[DATE]" at bounding box center [425, 113] width 112 height 20
